Goal: Find specific page/section: Find specific page/section

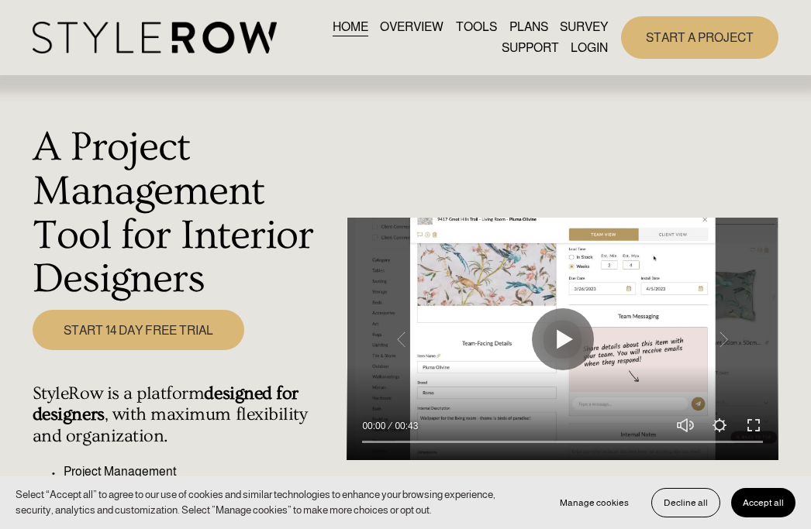
click at [587, 48] on link "LOGIN" at bounding box center [588, 48] width 37 height 21
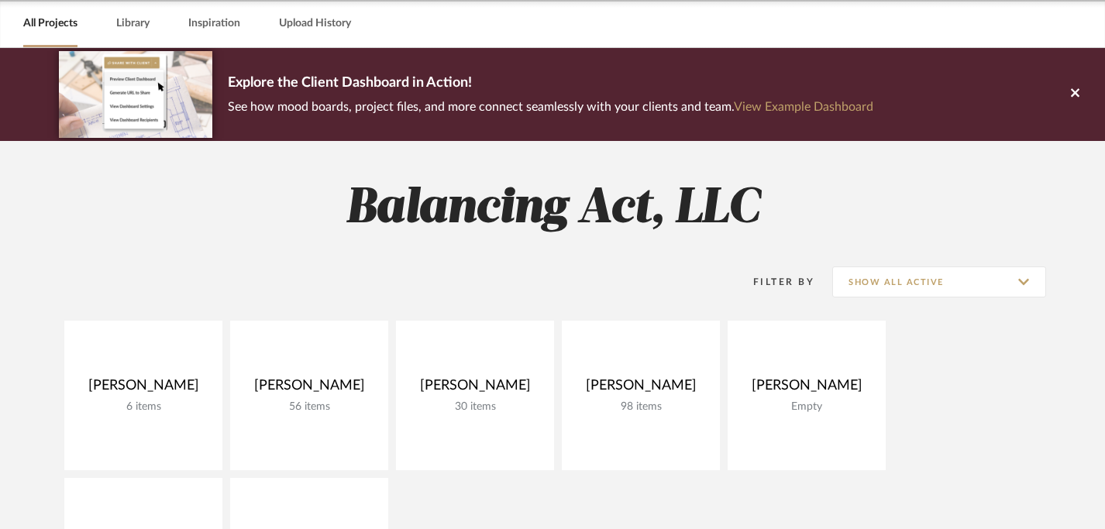
scroll to position [117, 0]
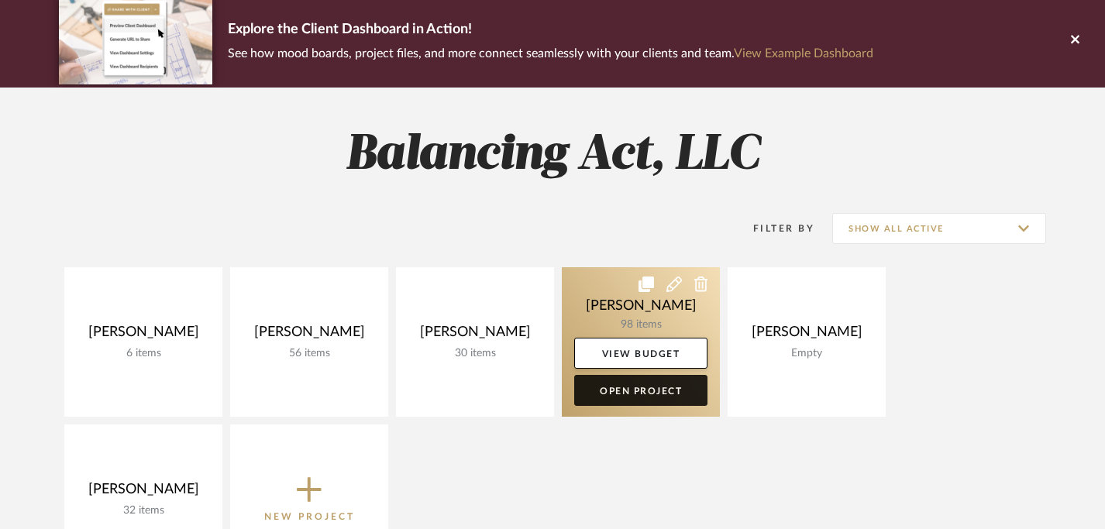
click at [663, 391] on link "Open Project" at bounding box center [640, 390] width 133 height 31
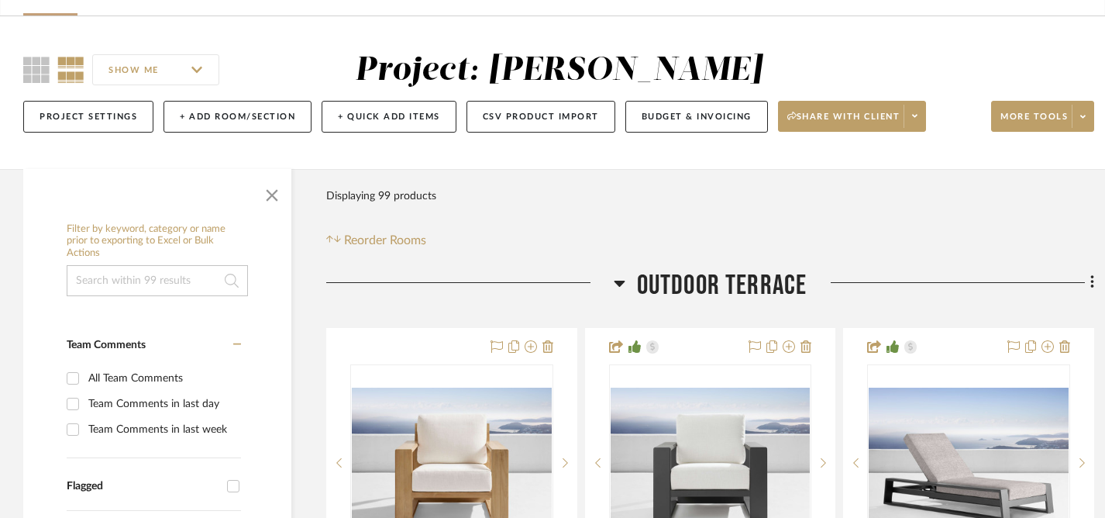
scroll to position [299, 0]
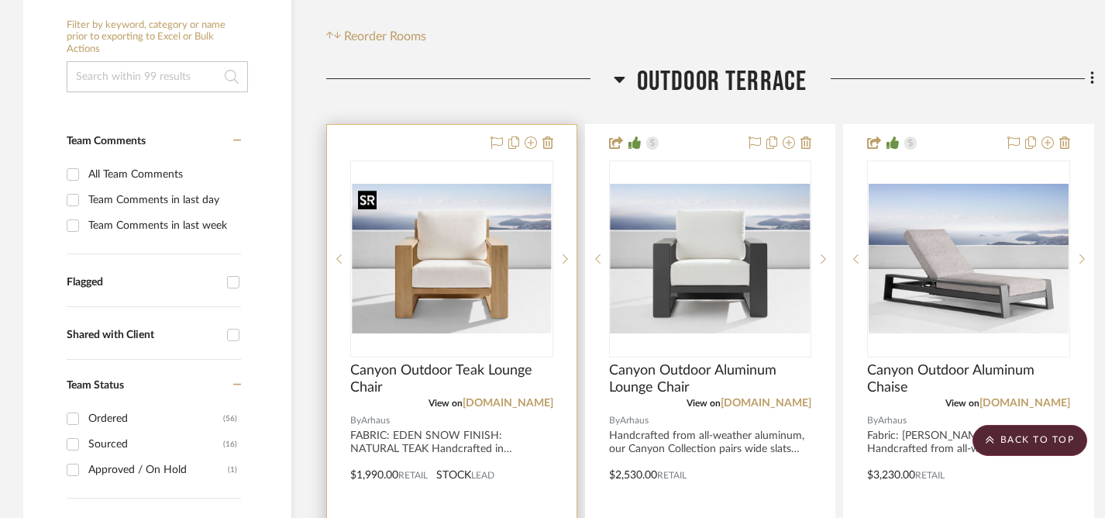
click at [492, 260] on img "0" at bounding box center [452, 259] width 200 height 150
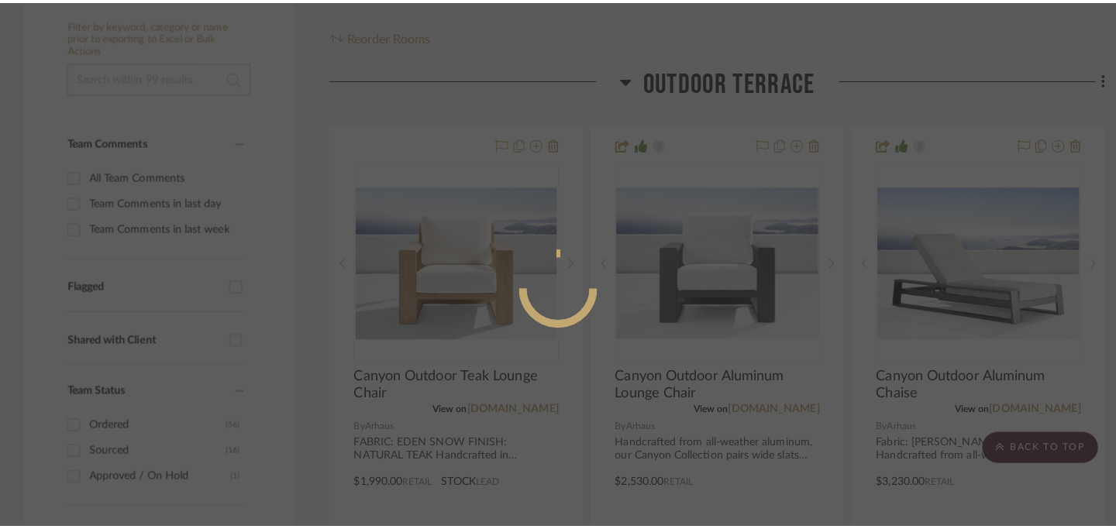
scroll to position [0, 0]
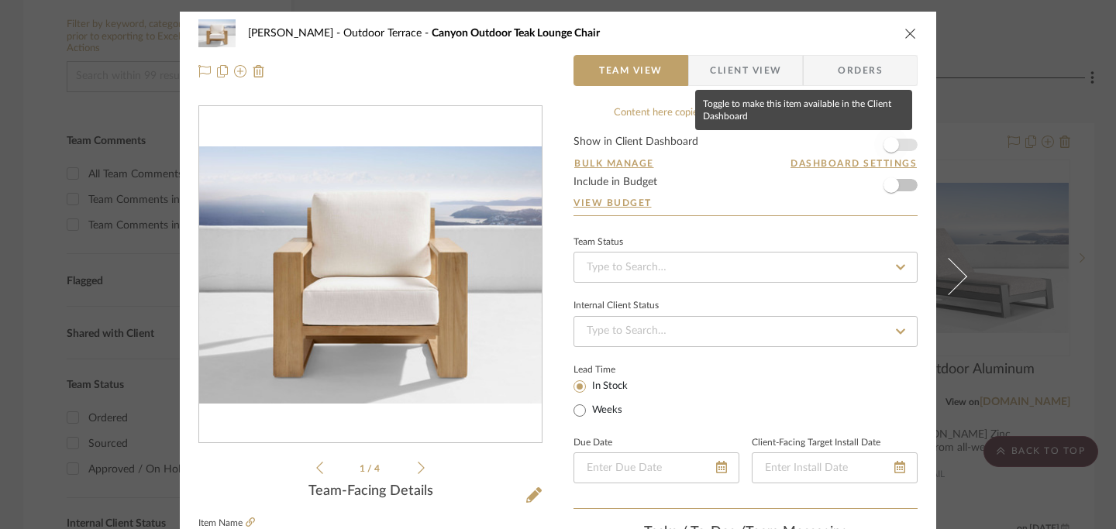
click at [822, 140] on span "button" at bounding box center [892, 145] width 16 height 16
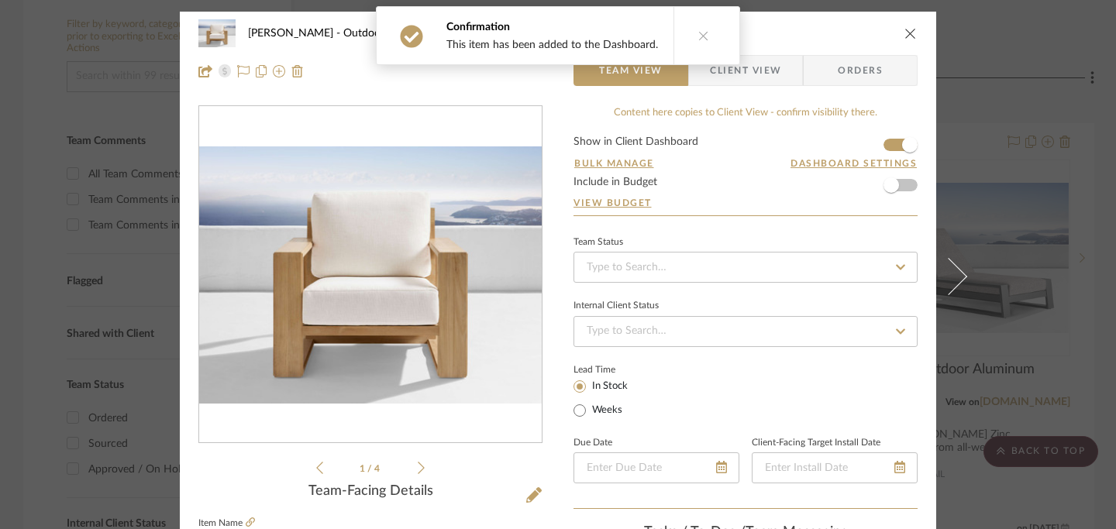
click at [822, 36] on icon "close" at bounding box center [911, 33] width 12 height 12
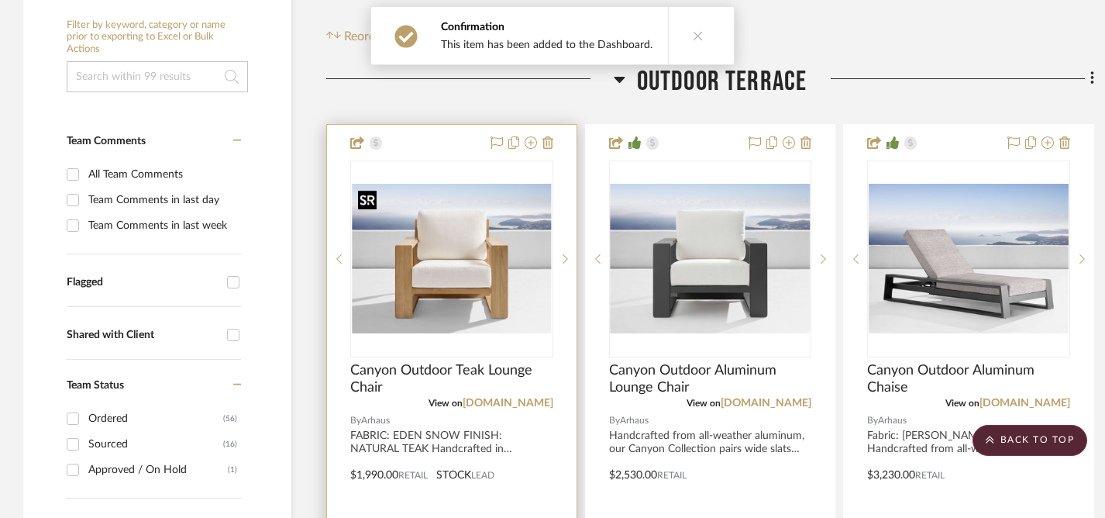
scroll to position [542, 0]
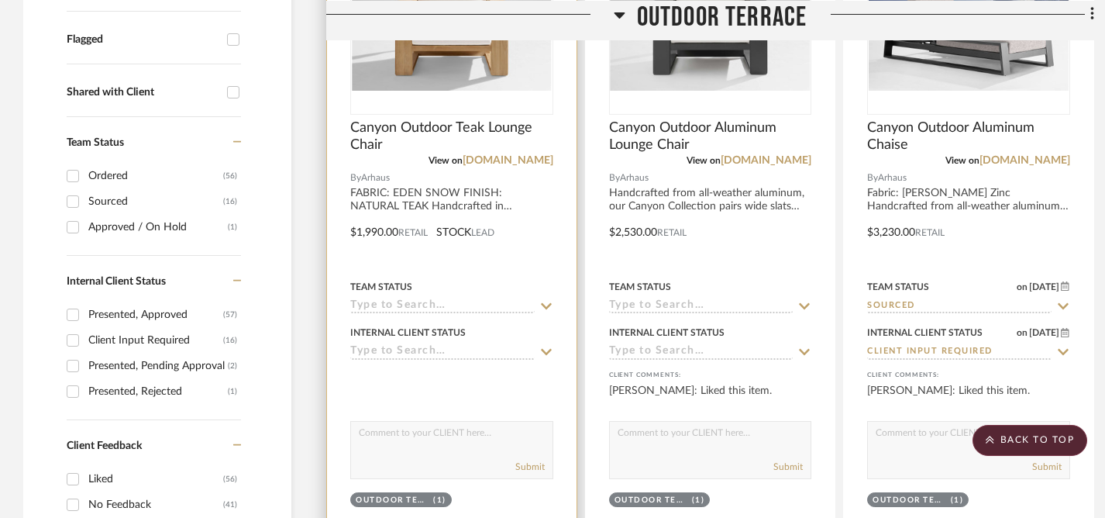
click at [545, 308] on icon at bounding box center [546, 306] width 11 height 6
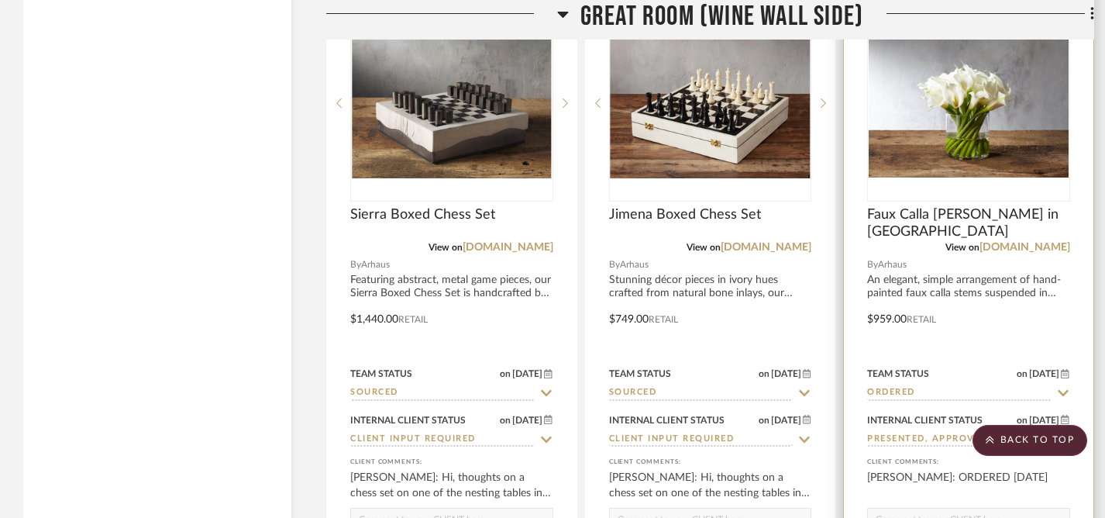
scroll to position [3415, 0]
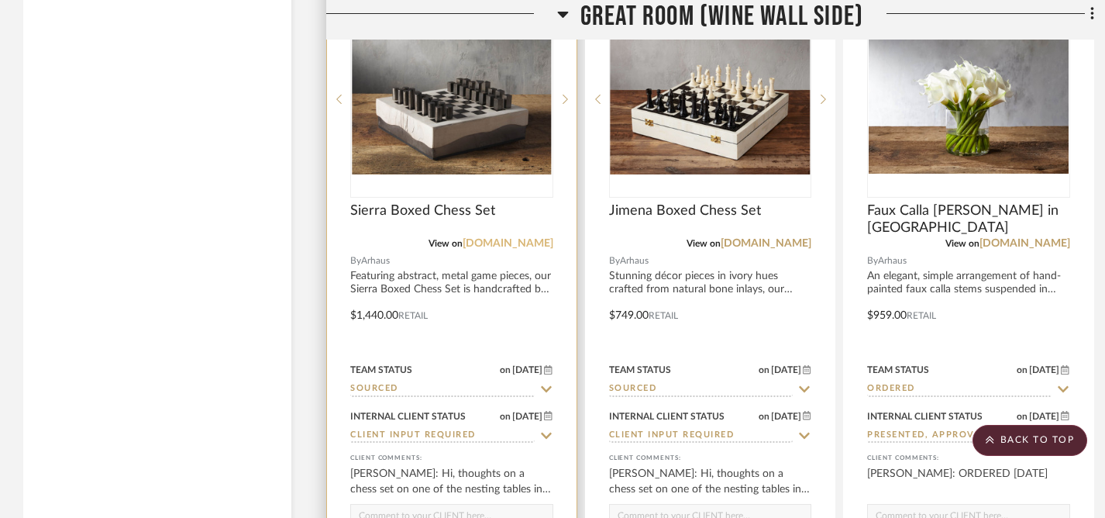
click at [513, 240] on link "[DOMAIN_NAME]" at bounding box center [508, 243] width 91 height 11
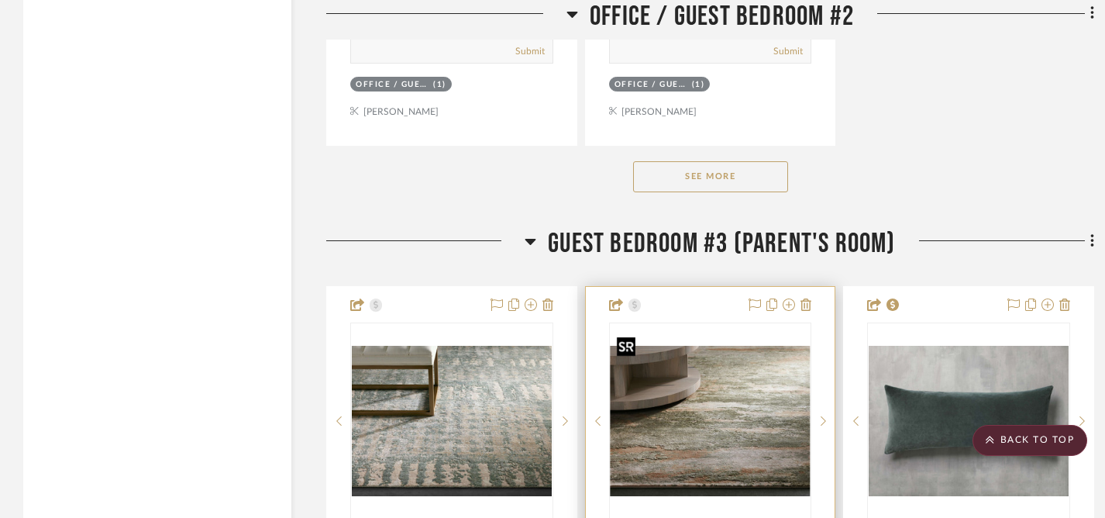
scroll to position [14344, 0]
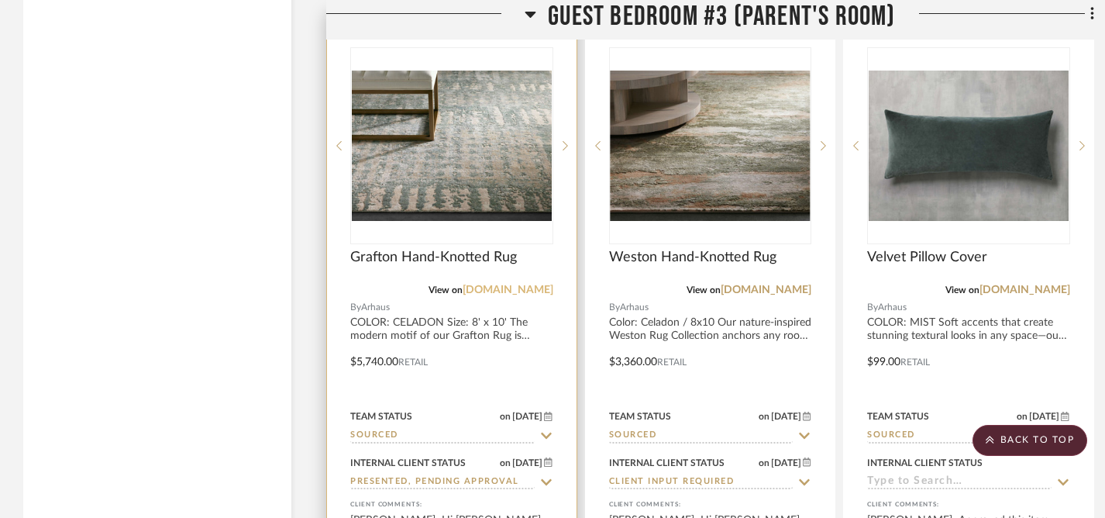
click at [512, 284] on link "[DOMAIN_NAME]" at bounding box center [508, 289] width 91 height 11
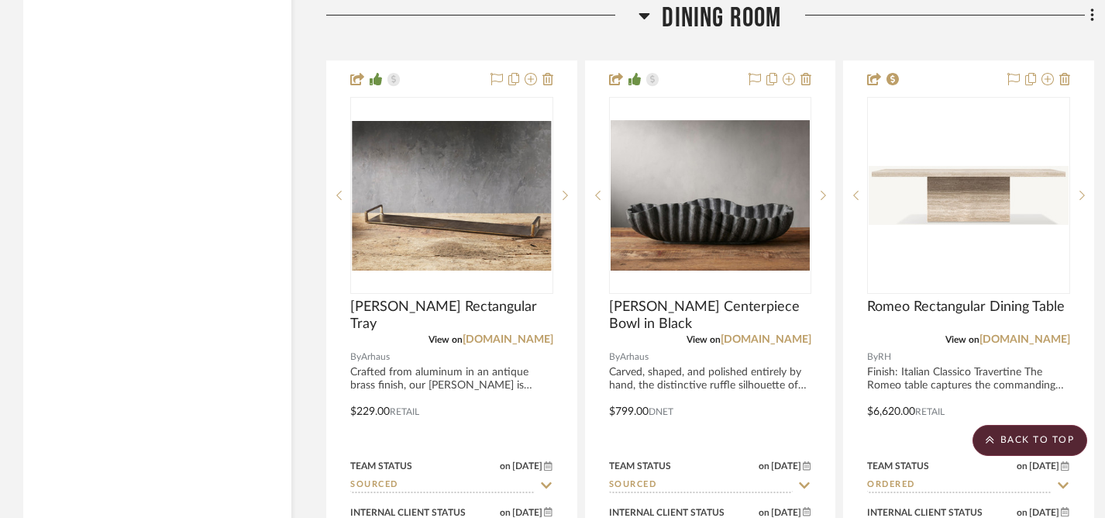
scroll to position [16551, 0]
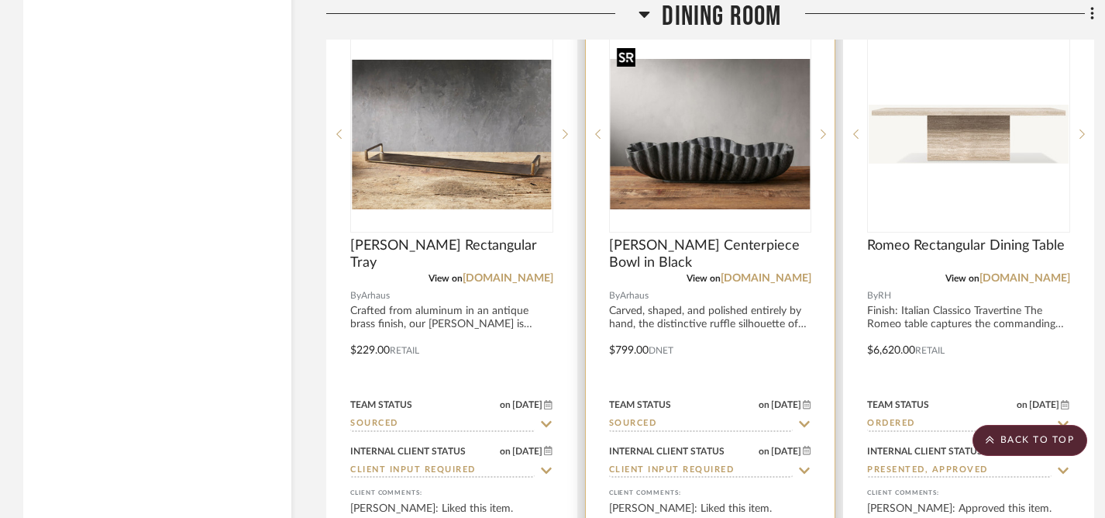
click at [725, 143] on img "0" at bounding box center [711, 134] width 200 height 150
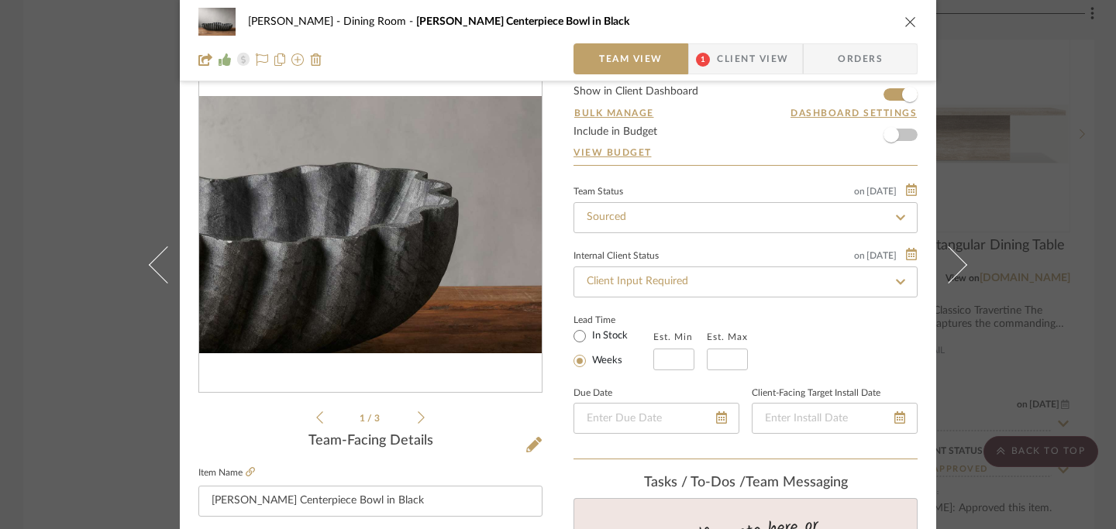
scroll to position [72, 0]
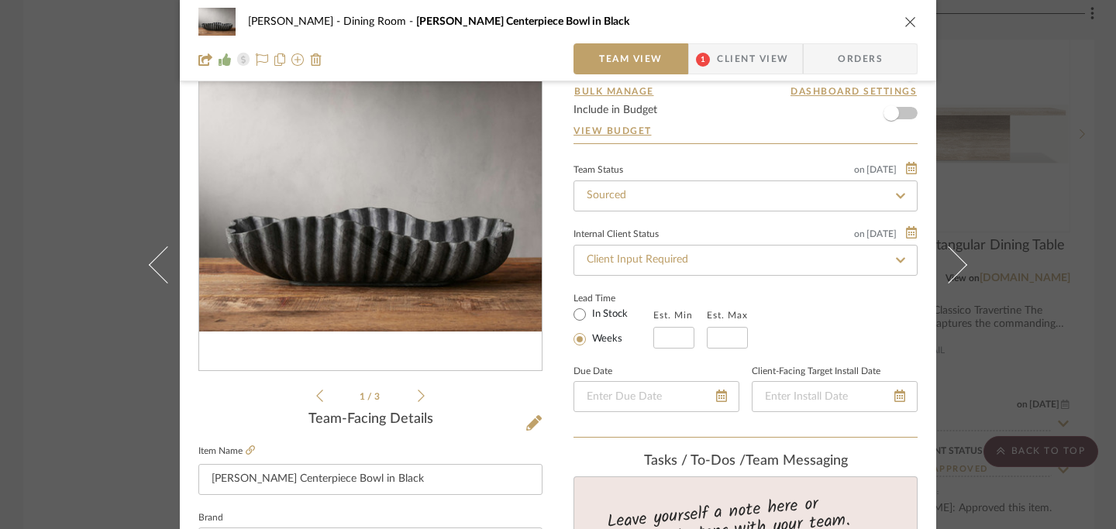
click at [418, 396] on icon at bounding box center [421, 396] width 7 height 14
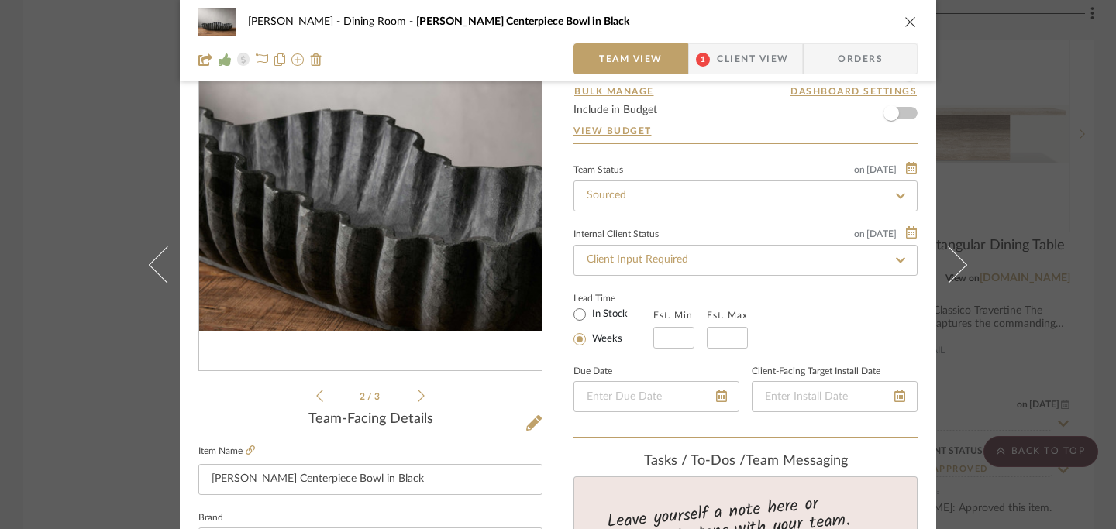
click at [418, 396] on icon at bounding box center [421, 396] width 7 height 14
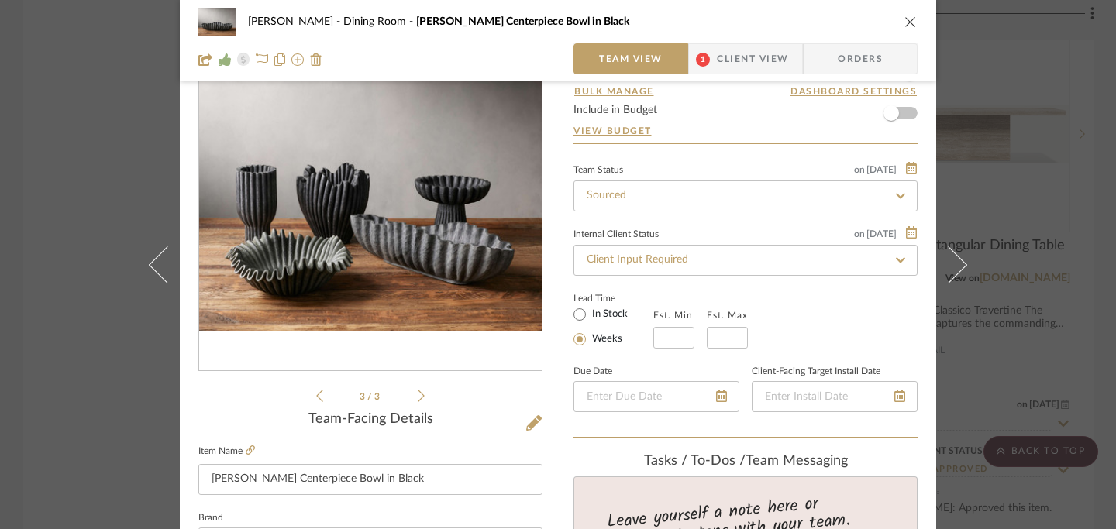
click at [316, 391] on icon at bounding box center [319, 396] width 7 height 14
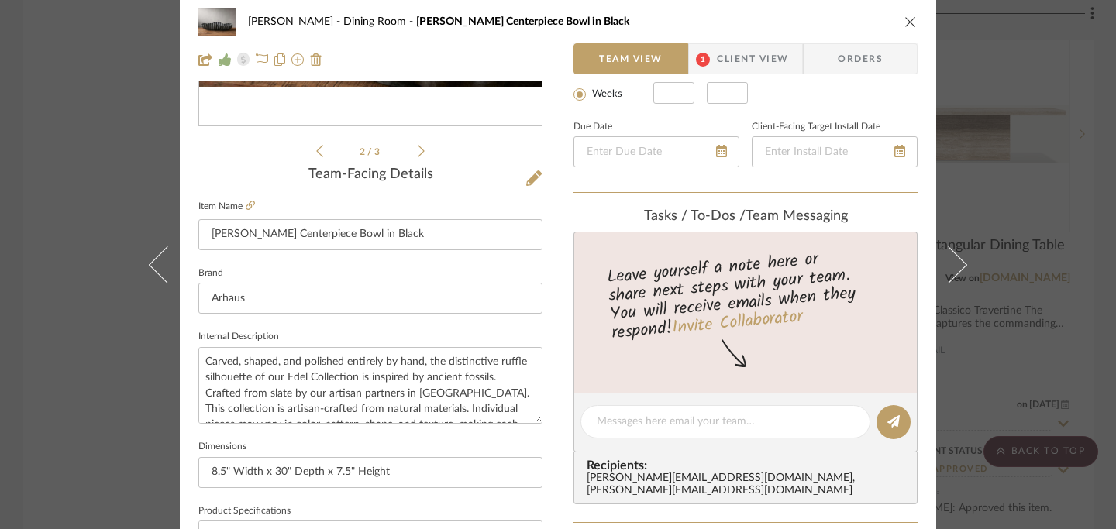
scroll to position [0, 0]
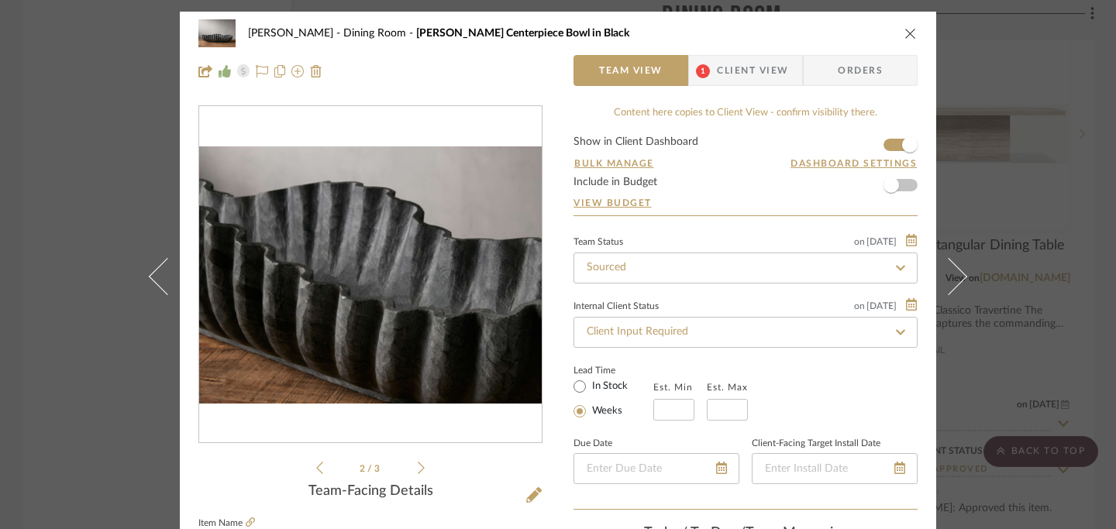
click at [822, 30] on icon "close" at bounding box center [911, 33] width 12 height 12
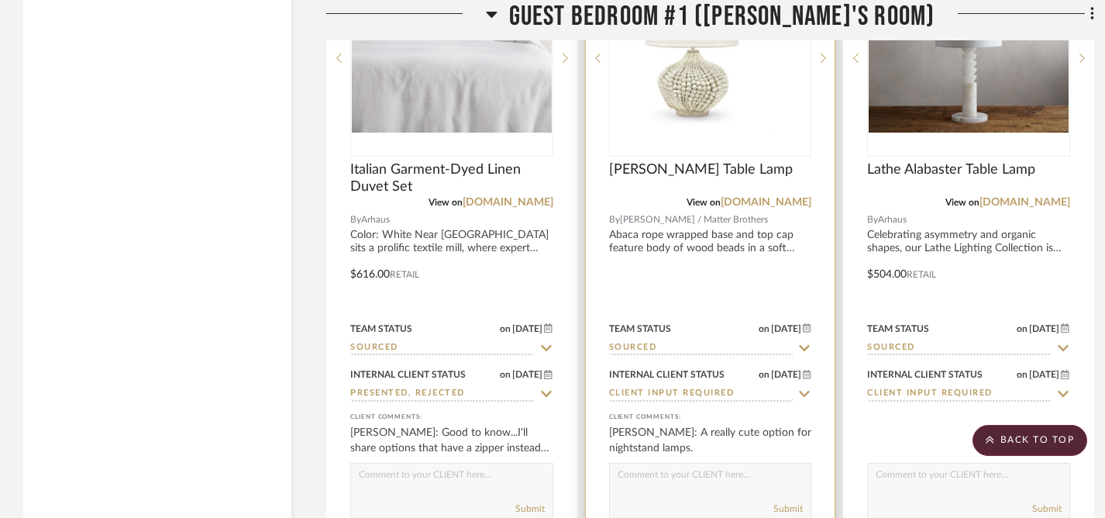
scroll to position [9837, 0]
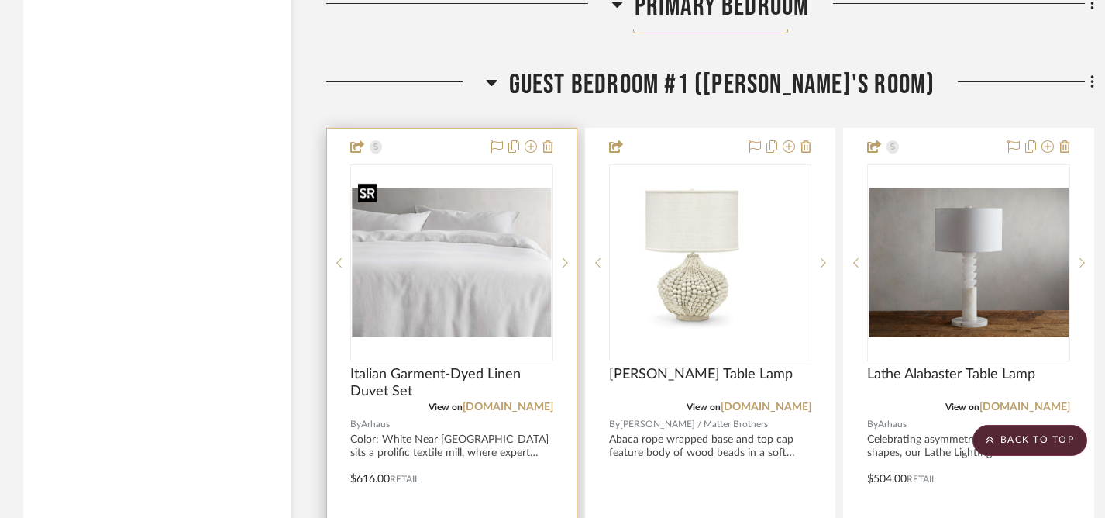
click at [515, 289] on div at bounding box center [451, 262] width 203 height 197
click at [432, 288] on img "0" at bounding box center [452, 263] width 200 height 150
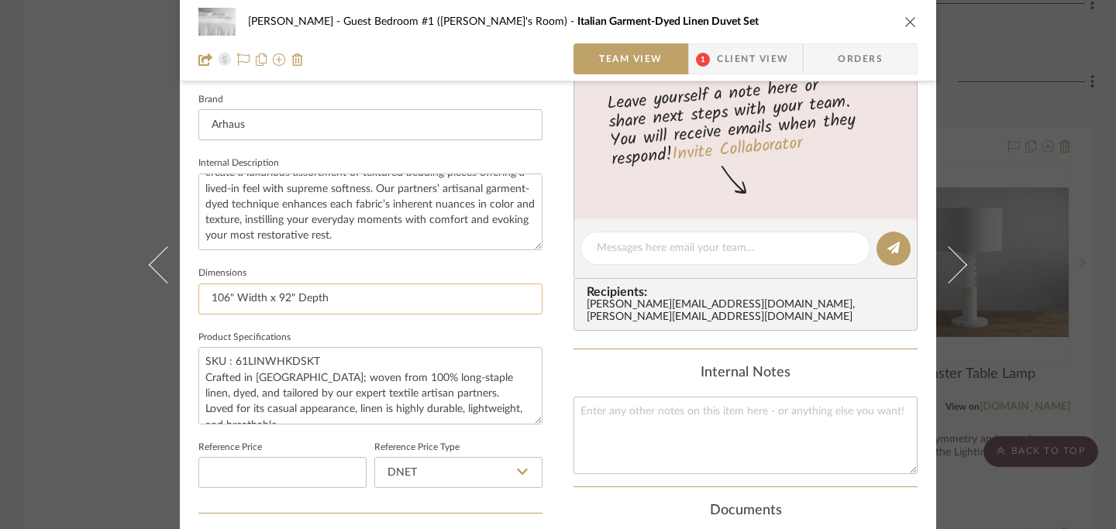
scroll to position [0, 0]
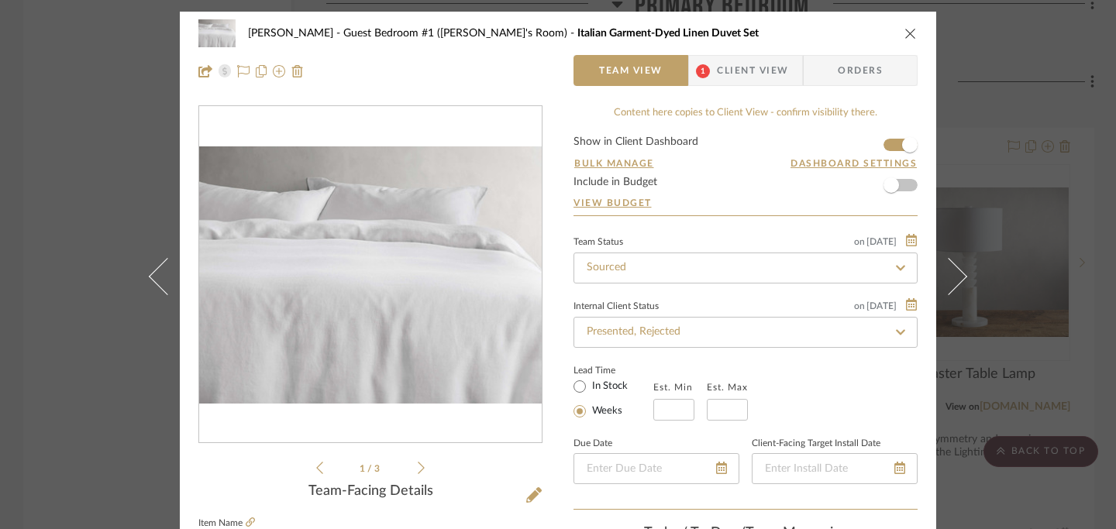
click at [822, 36] on icon "close" at bounding box center [911, 33] width 12 height 12
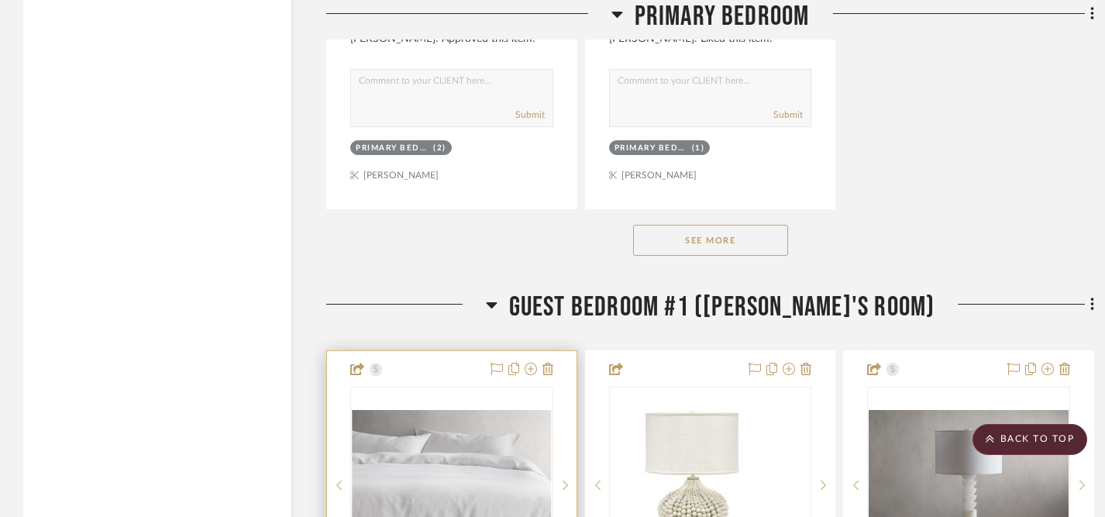
scroll to position [9597, 0]
